Goal: Transaction & Acquisition: Purchase product/service

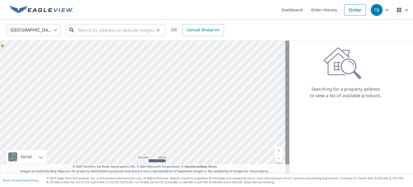
click at [90, 28] on input "text" at bounding box center [116, 30] width 77 height 15
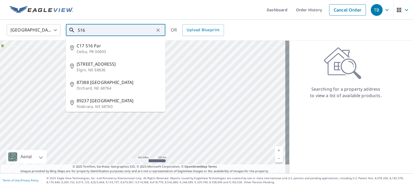
click at [93, 29] on input "516" at bounding box center [116, 30] width 77 height 15
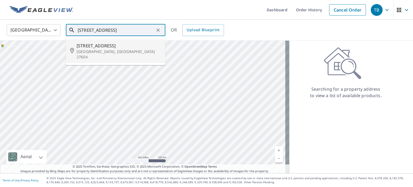
click at [85, 51] on p "[GEOGRAPHIC_DATA], [GEOGRAPHIC_DATA] 27604" at bounding box center [119, 54] width 85 height 11
type input "[STREET_ADDRESS]"
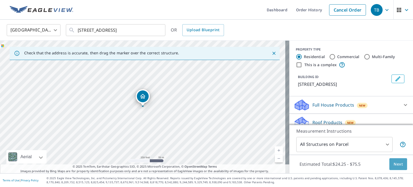
click at [394, 166] on span "Next" at bounding box center [398, 164] width 9 height 7
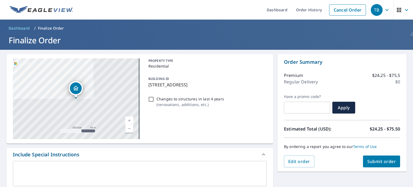
click at [380, 161] on span "Submit order" at bounding box center [382, 162] width 29 height 6
checkbox input "true"
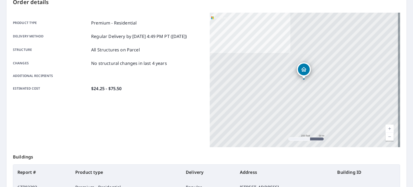
scroll to position [129, 0]
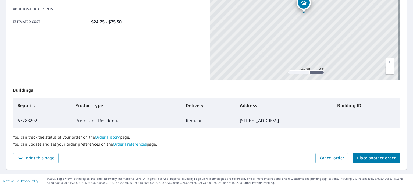
click at [380, 158] on span "Place another order" at bounding box center [376, 158] width 39 height 7
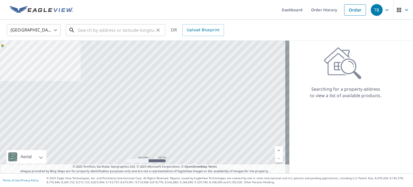
click at [106, 31] on input "text" at bounding box center [116, 30] width 77 height 15
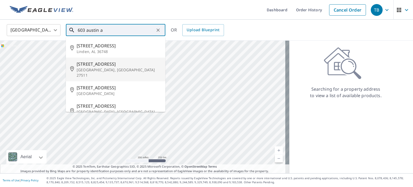
click at [95, 64] on span "[STREET_ADDRESS]" at bounding box center [119, 64] width 85 height 6
type input "[STREET_ADDRESS]"
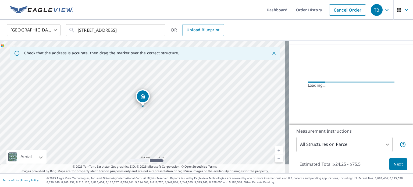
scroll to position [48, 0]
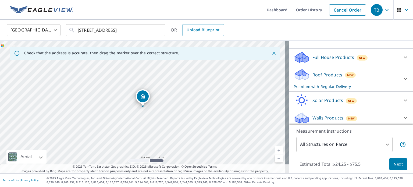
click at [385, 145] on body "TB TB Dashboard Order History Cancel Order TB [GEOGRAPHIC_DATA] [GEOGRAPHIC_DAT…" at bounding box center [206, 93] width 413 height 187
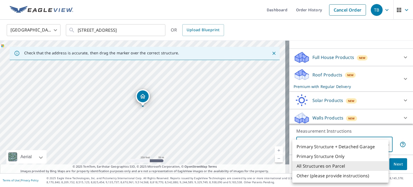
click at [141, 100] on div at bounding box center [206, 93] width 413 height 187
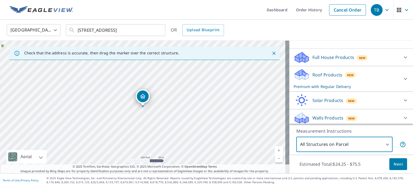
click at [142, 99] on icon "Dropped pin, building 1, Residential property, 603 Austin Ave Cary, NC 27511" at bounding box center [143, 96] width 6 height 6
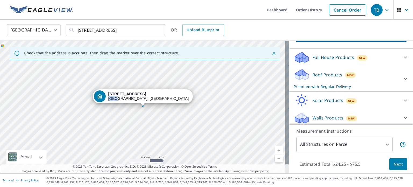
click at [142, 99] on div "[STREET_ADDRESS]" at bounding box center [148, 96] width 81 height 9
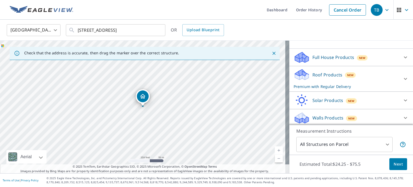
click at [142, 99] on icon "Dropped pin, building 1, Residential property, 603 Austin Ave Cary, NC 27511" at bounding box center [143, 96] width 6 height 6
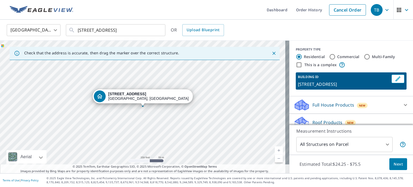
scroll to position [49, 0]
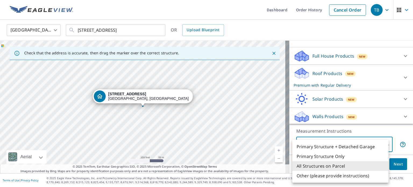
click at [385, 144] on body "TB TB Dashboard Order History Cancel Order TB [GEOGRAPHIC_DATA] [GEOGRAPHIC_DAT…" at bounding box center [206, 93] width 413 height 187
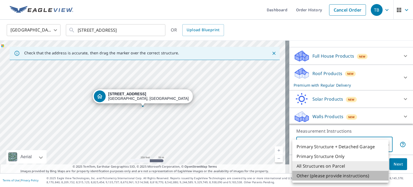
click at [352, 177] on li "Other (please provide instructions)" at bounding box center [341, 176] width 96 height 10
type input "5"
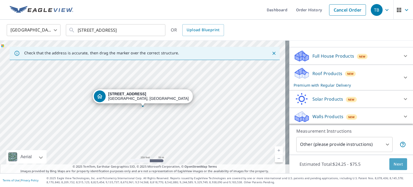
click at [394, 163] on span "Next" at bounding box center [398, 164] width 9 height 7
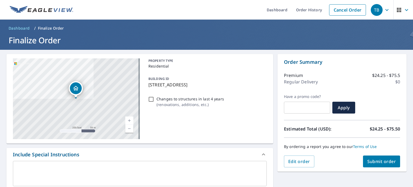
click at [128, 119] on link "Current Level 17, Zoom In" at bounding box center [129, 121] width 8 height 8
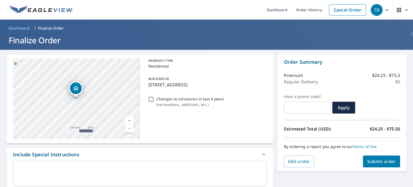
click at [128, 119] on link "Current Level 18, Zoom In" at bounding box center [129, 121] width 8 height 8
click at [128, 119] on link "Current Level 19, Zoom In" at bounding box center [129, 121] width 8 height 8
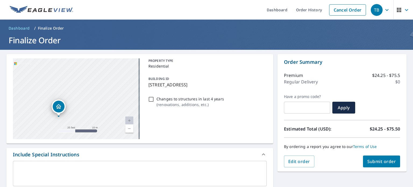
drag, startPoint x: 93, startPoint y: 114, endPoint x: 126, endPoint y: 76, distance: 49.8
click at [77, 131] on div "[STREET_ADDRESS]" at bounding box center [76, 98] width 127 height 81
click at [342, 10] on link "Cancel Order" at bounding box center [347, 9] width 37 height 11
checkbox input "true"
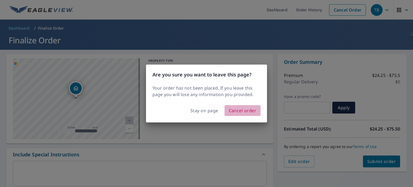
click at [241, 110] on span "Cancel order" at bounding box center [243, 111] width 28 height 8
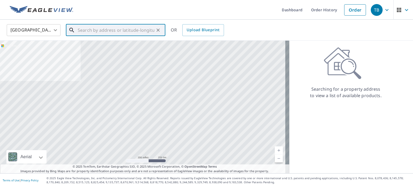
click at [139, 30] on input "text" at bounding box center [116, 30] width 77 height 15
click at [319, 10] on link "Order History" at bounding box center [324, 10] width 35 height 20
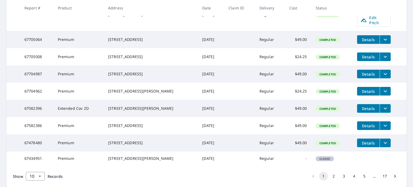
scroll to position [161, 0]
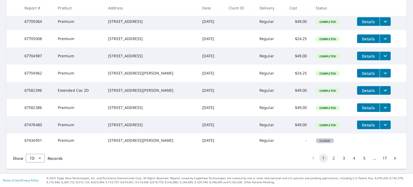
click at [134, 90] on div "[STREET_ADDRESS][PERSON_NAME]" at bounding box center [151, 90] width 86 height 5
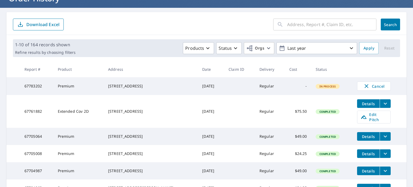
scroll to position [0, 0]
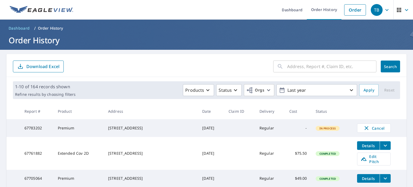
click at [308, 65] on input "text" at bounding box center [331, 66] width 89 height 15
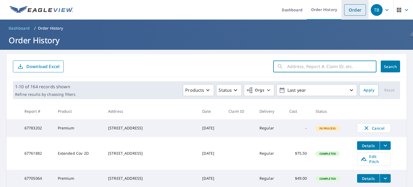
click at [347, 9] on link "Order" at bounding box center [356, 9] width 22 height 11
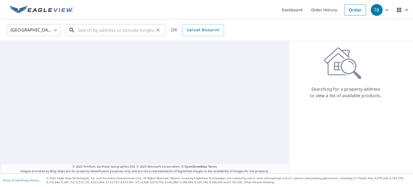
click at [90, 29] on input "text" at bounding box center [116, 30] width 77 height 15
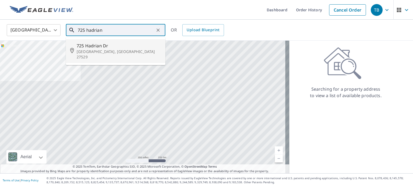
click at [85, 48] on span "725 Hadrian Dr" at bounding box center [119, 46] width 85 height 6
type input "[STREET_ADDRESS][PERSON_NAME]"
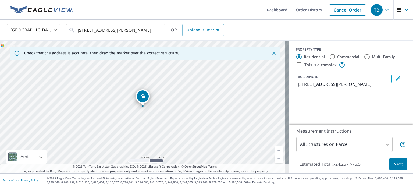
click at [395, 164] on span "Next" at bounding box center [398, 164] width 9 height 7
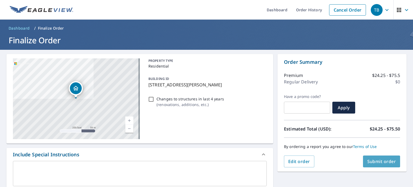
click at [391, 160] on span "Submit order" at bounding box center [382, 162] width 29 height 6
checkbox input "true"
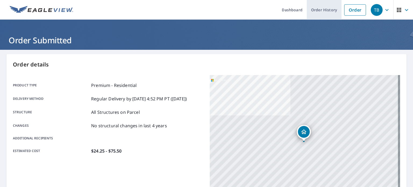
click at [331, 9] on link "Order History" at bounding box center [324, 10] width 35 height 20
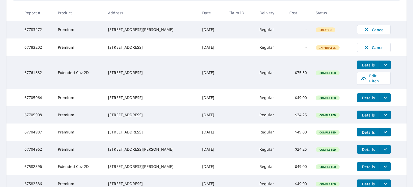
scroll to position [108, 0]
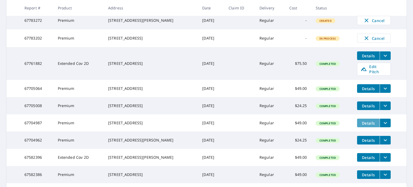
click at [361, 126] on span "Details" at bounding box center [369, 123] width 16 height 5
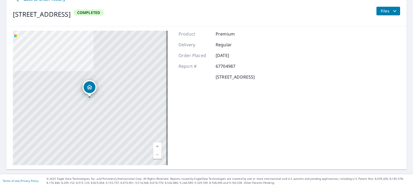
click at [381, 12] on span "Files" at bounding box center [389, 11] width 17 height 6
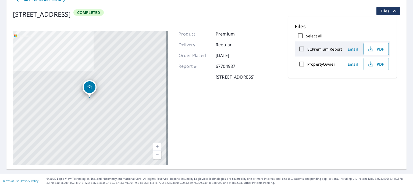
click at [380, 50] on span "PDF" at bounding box center [375, 49] width 17 height 6
